Goal: Task Accomplishment & Management: Use online tool/utility

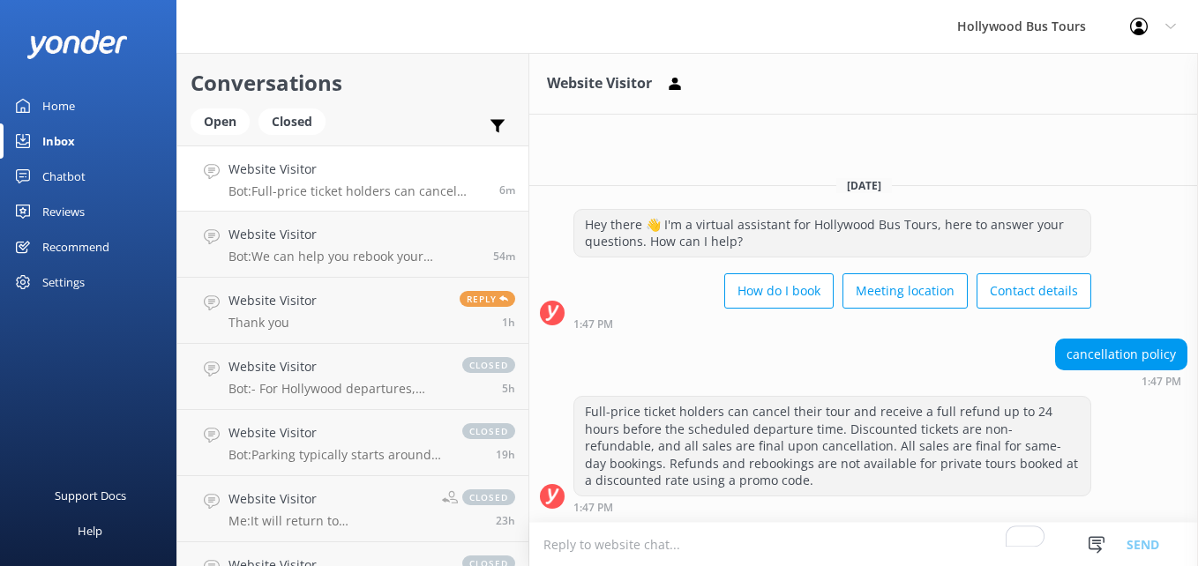
click at [386, 171] on h4 "Website Visitor" at bounding box center [357, 169] width 258 height 19
click at [332, 268] on link "Website Visitor Bot: We can help you rebook your reservation and change the pic…" at bounding box center [352, 245] width 351 height 66
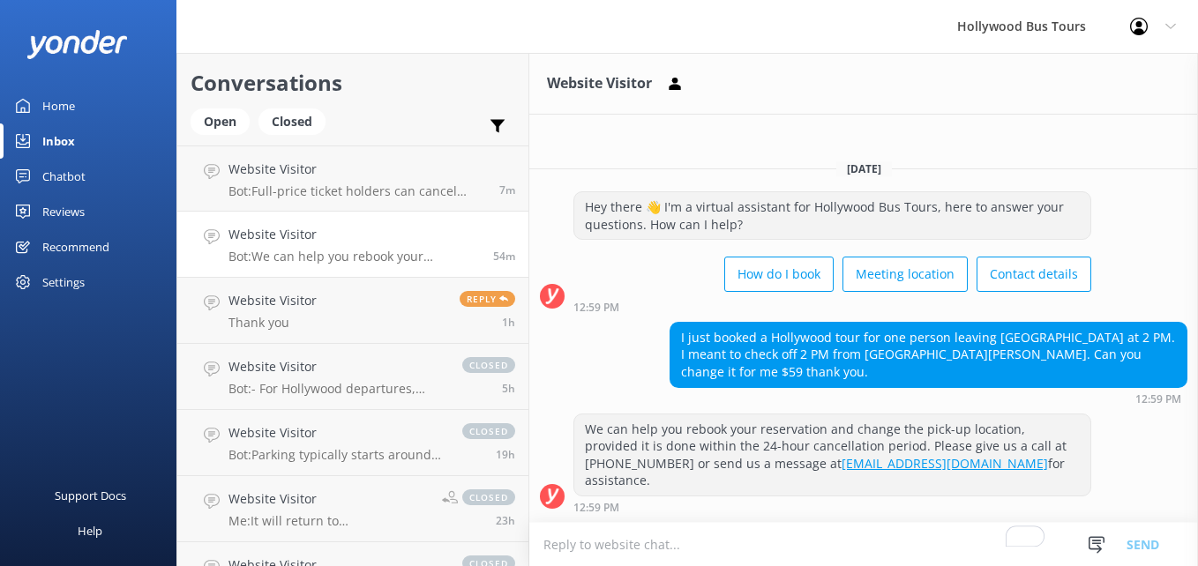
click at [62, 88] on div "Home" at bounding box center [58, 105] width 33 height 35
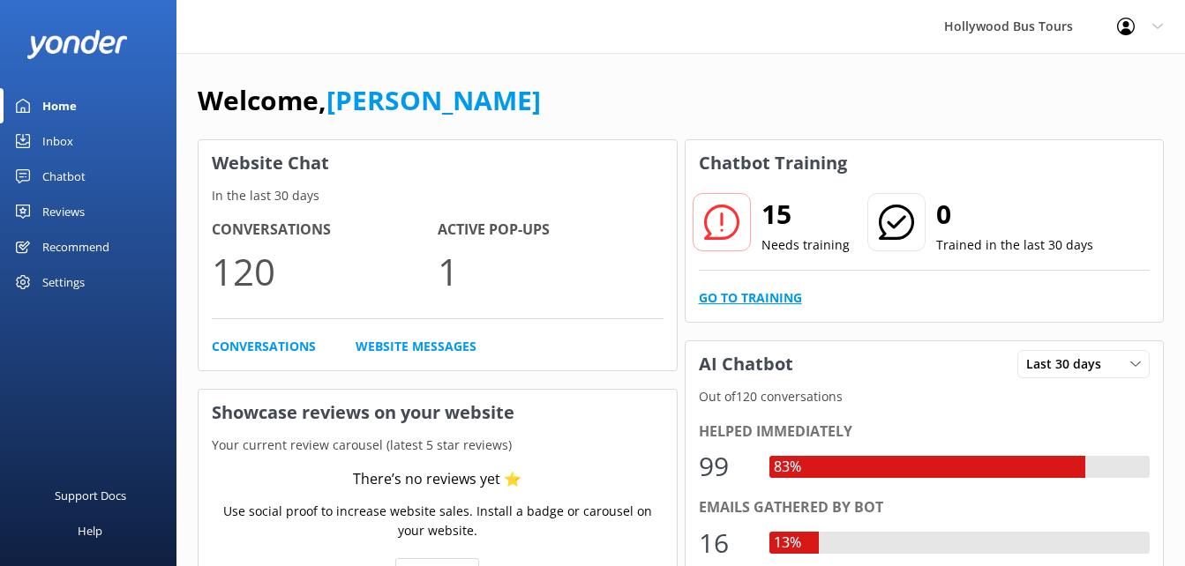
click at [776, 294] on link "Go to Training" at bounding box center [750, 297] width 103 height 19
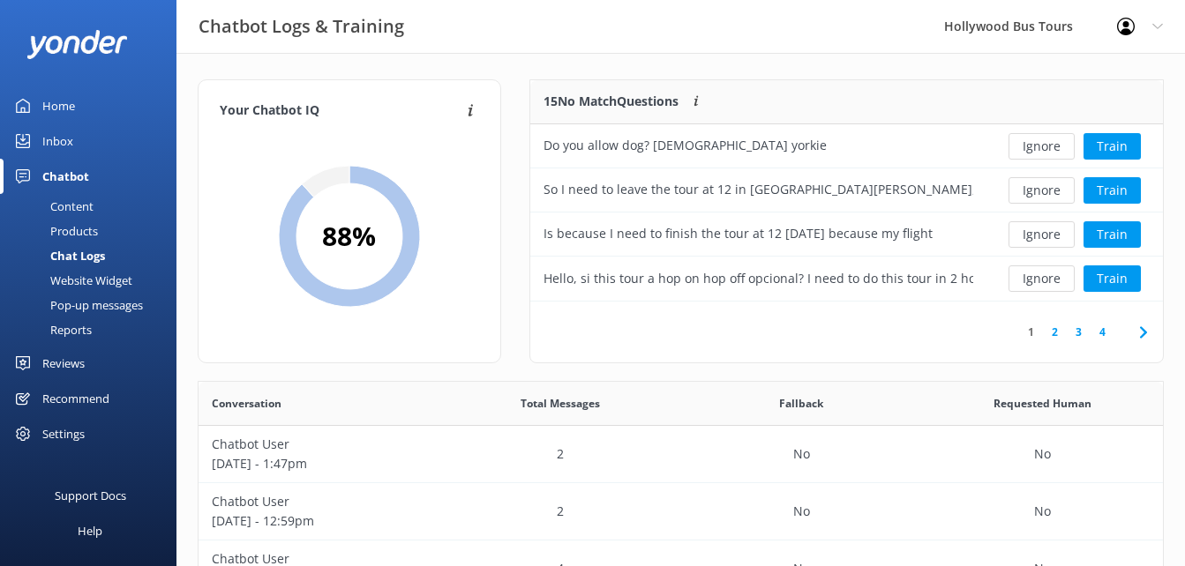
scroll to position [605, 951]
click at [1046, 280] on button "Ignore" at bounding box center [1041, 278] width 66 height 26
click at [1057, 231] on button "Ignore" at bounding box center [1041, 234] width 66 height 26
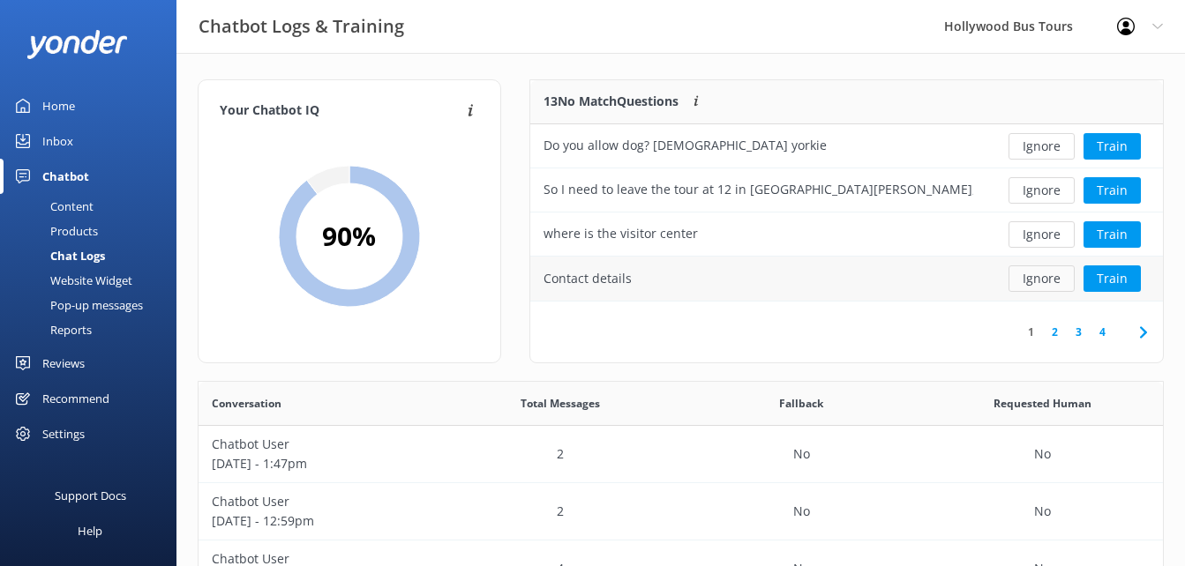
click at [1055, 276] on button "Ignore" at bounding box center [1041, 278] width 66 height 26
click at [1046, 238] on button "Ignore" at bounding box center [1041, 234] width 66 height 26
click at [1047, 238] on button "Ignore" at bounding box center [1041, 234] width 66 height 26
click at [1044, 238] on button "Ignore" at bounding box center [1041, 234] width 66 height 26
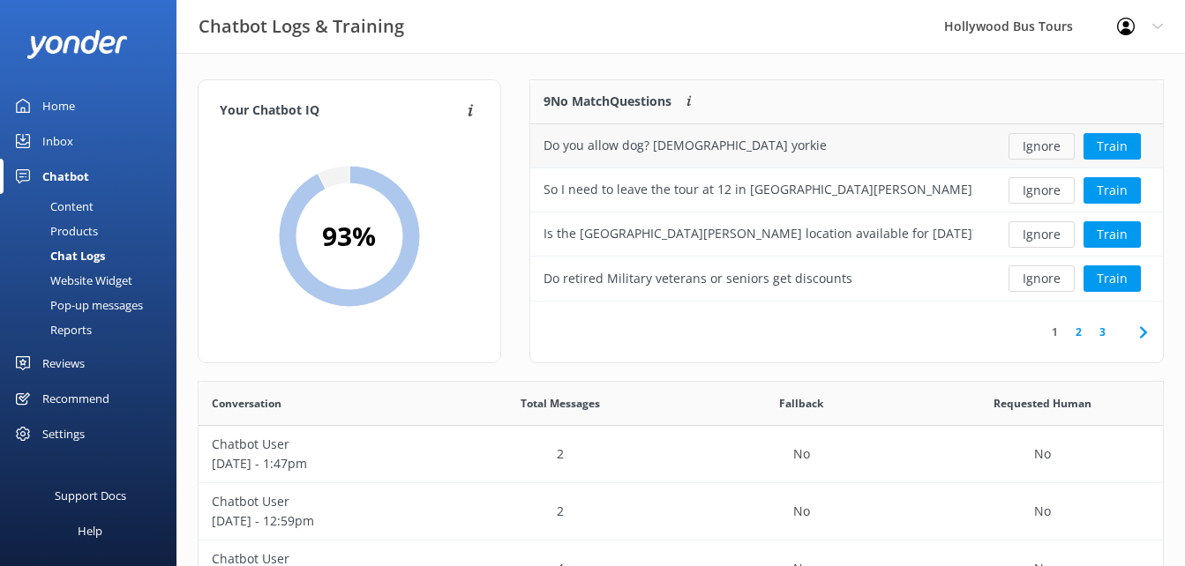
click at [1037, 150] on button "Ignore" at bounding box center [1041, 146] width 66 height 26
click at [1044, 150] on button "Ignore" at bounding box center [1041, 146] width 66 height 26
click at [1043, 147] on button "Ignore" at bounding box center [1041, 146] width 66 height 26
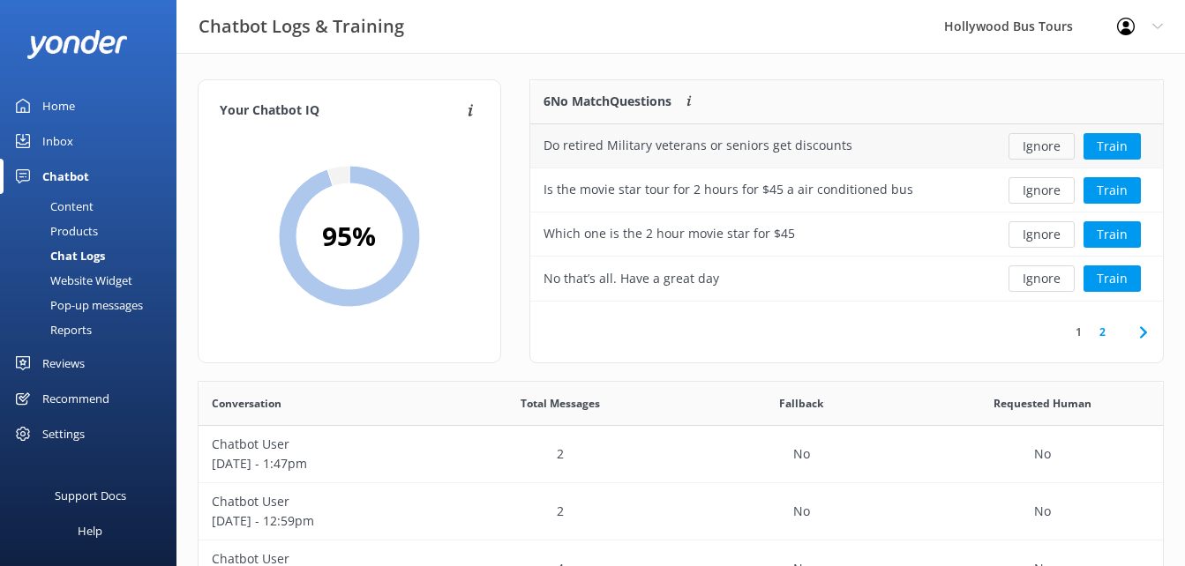
click at [1046, 147] on button "Ignore" at bounding box center [1041, 146] width 66 height 26
click at [1026, 152] on button "Ignore" at bounding box center [1041, 146] width 66 height 26
click at [1027, 151] on button "Ignore" at bounding box center [1041, 146] width 66 height 26
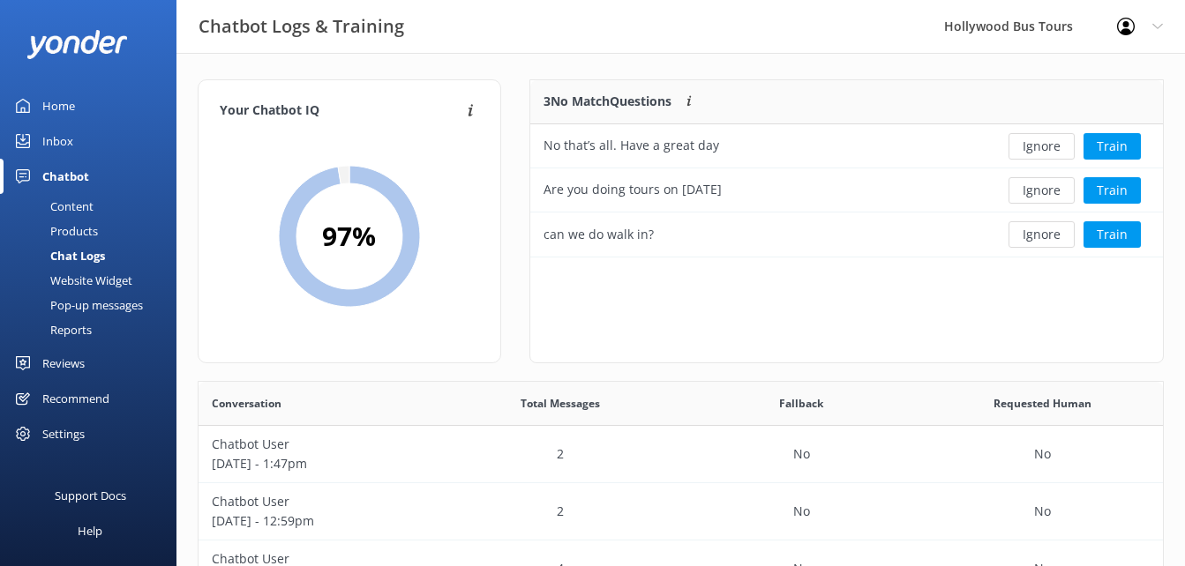
scroll to position [164, 620]
click at [1042, 144] on button "Ignore" at bounding box center [1041, 146] width 66 height 26
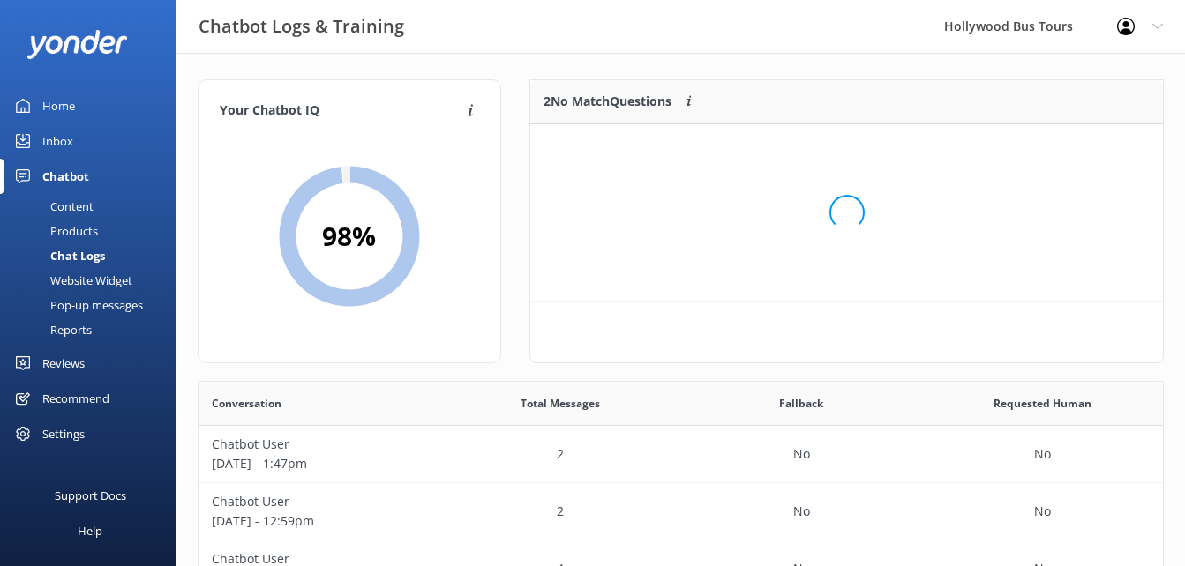
scroll to position [120, 620]
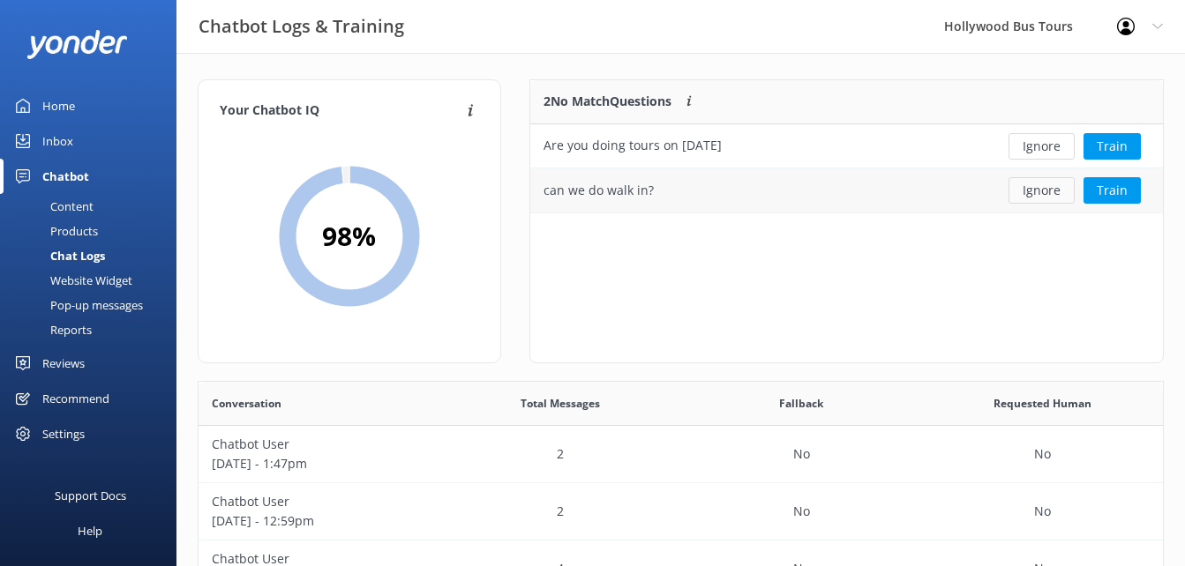
click at [1032, 198] on button "Ignore" at bounding box center [1041, 190] width 66 height 26
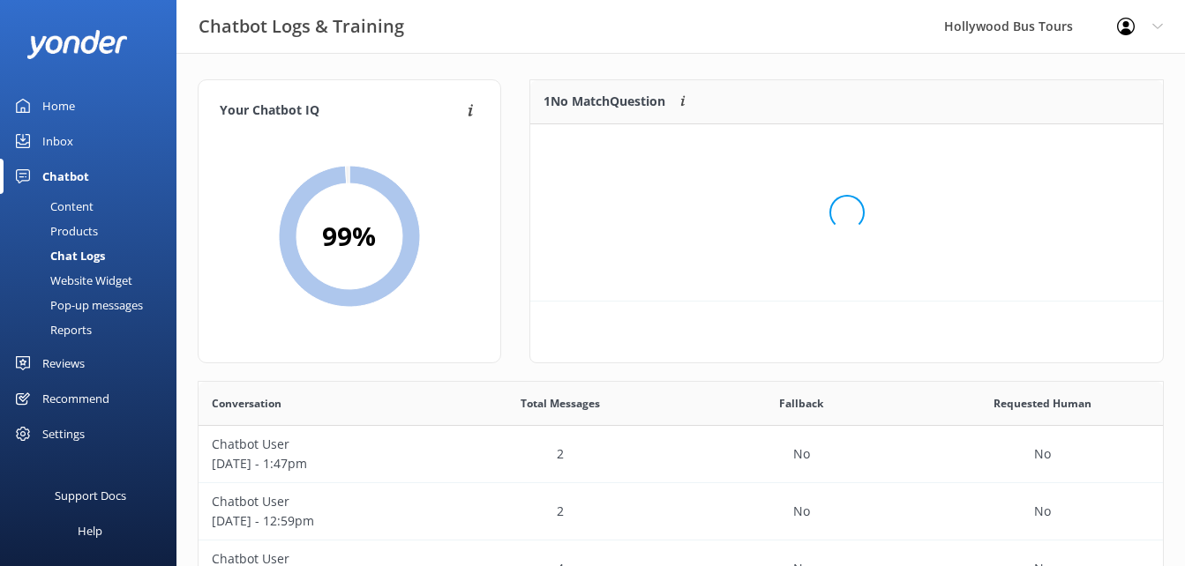
scroll to position [76, 620]
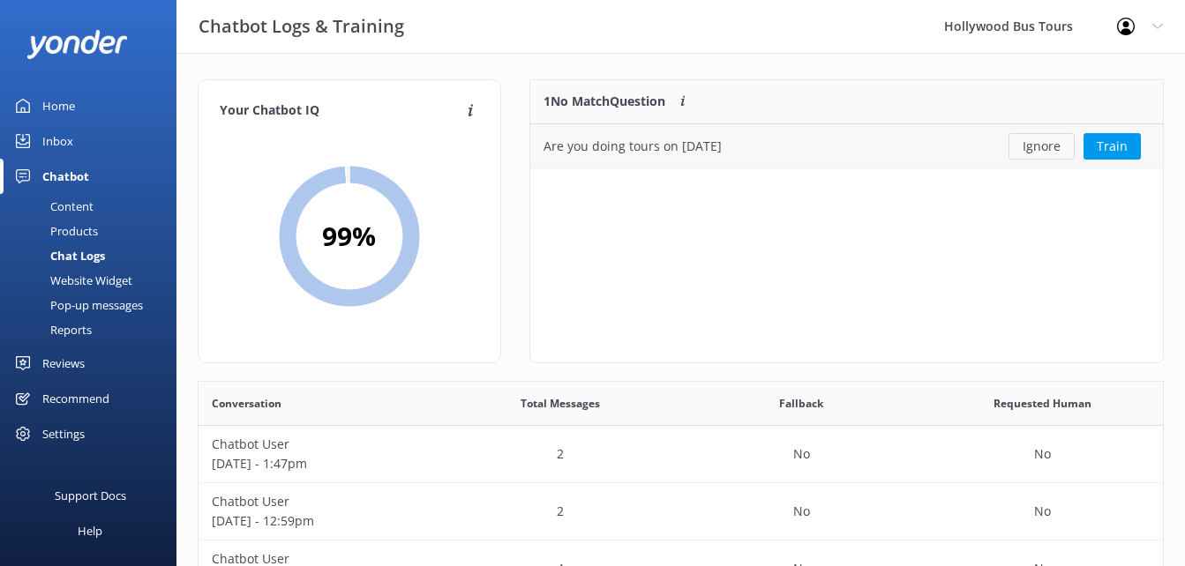
click at [1042, 146] on button "Ignore" at bounding box center [1041, 146] width 66 height 26
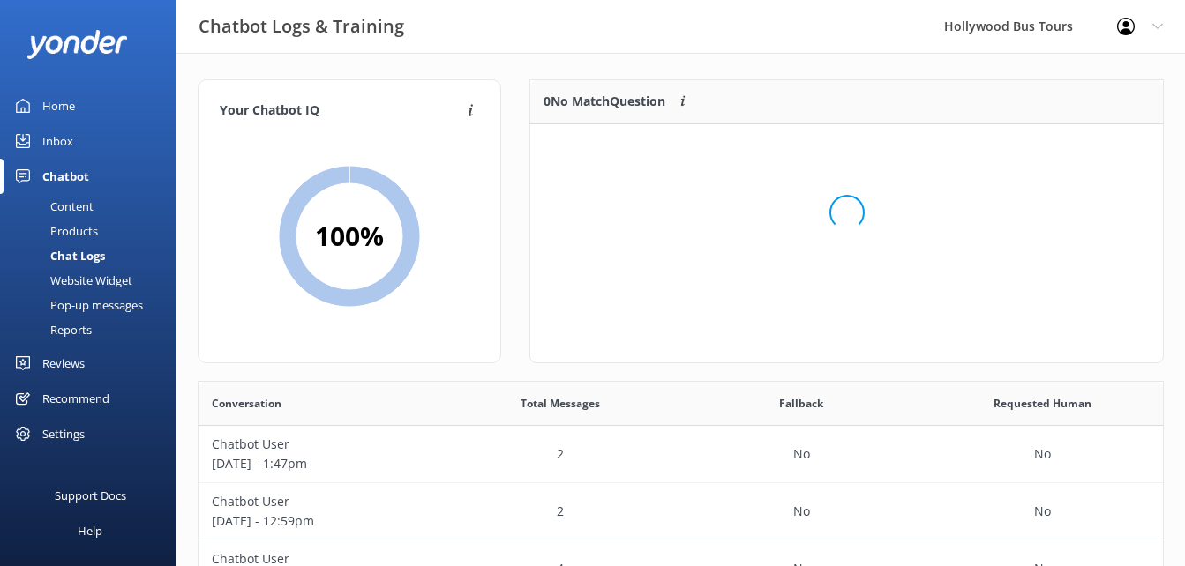
scroll to position [207, 620]
